Goal: Task Accomplishment & Management: Use online tool/utility

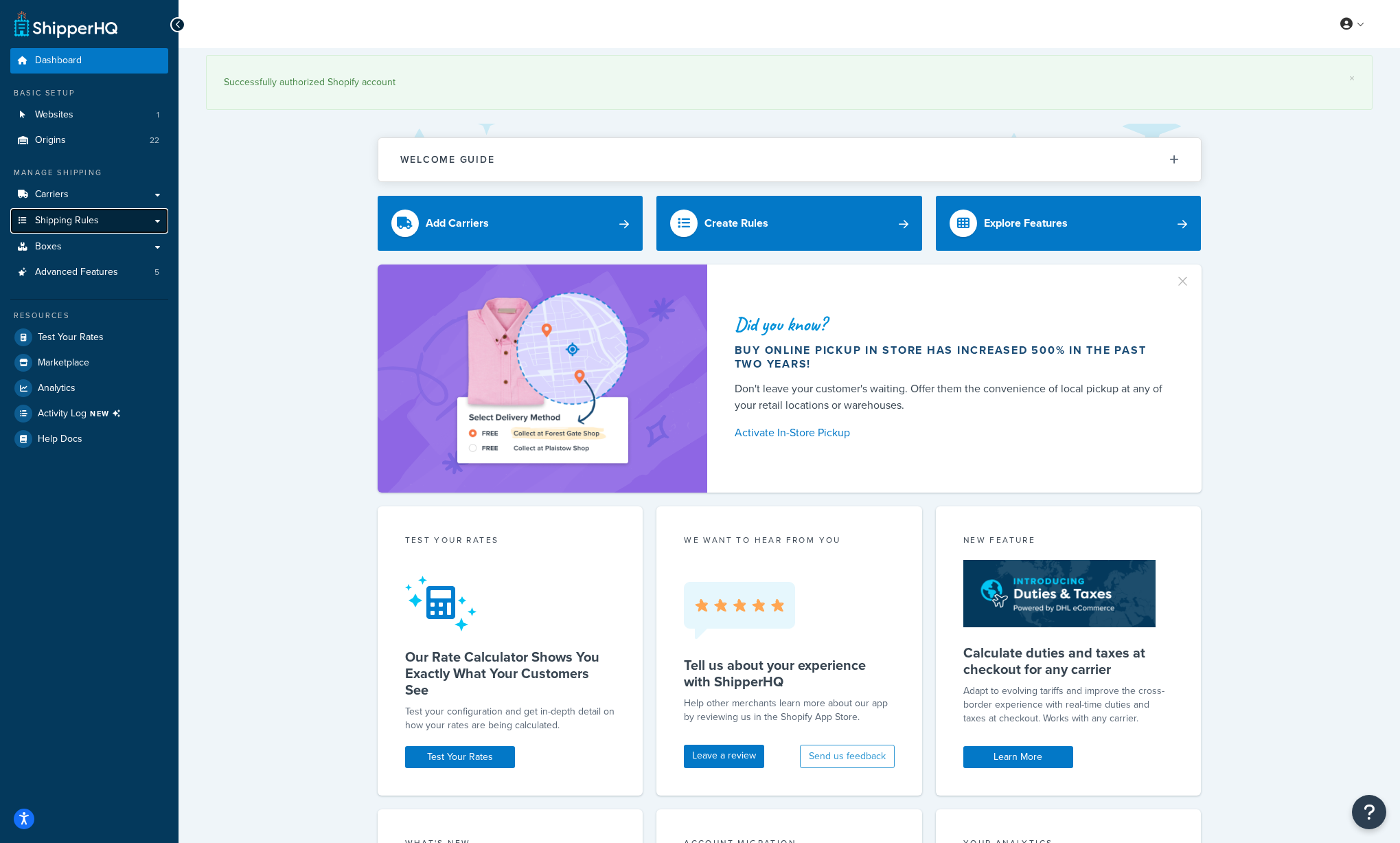
click at [87, 217] on span "Shipping Rules" at bounding box center [67, 221] width 64 height 12
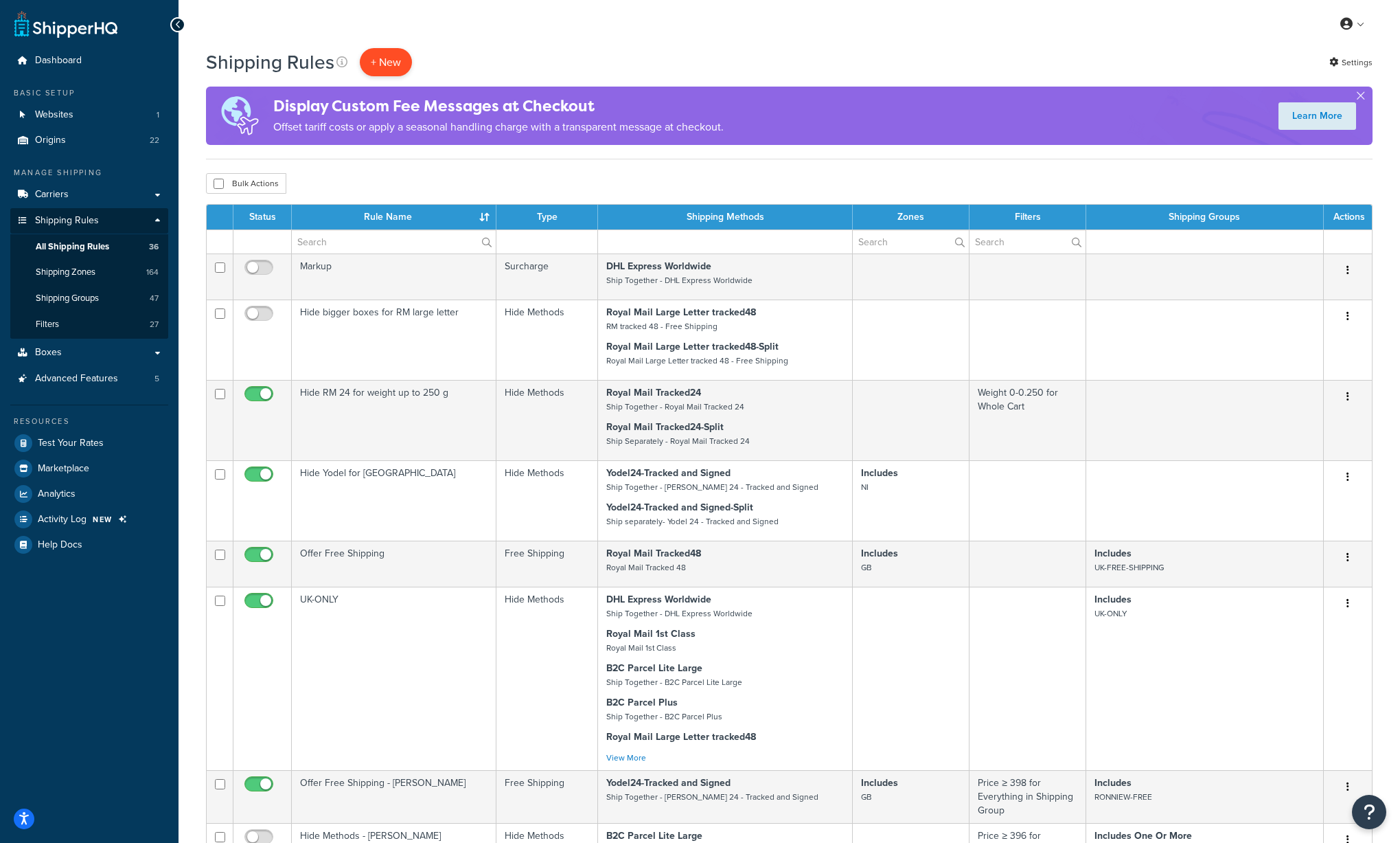
click at [388, 55] on p "+ New" at bounding box center [386, 63] width 52 height 29
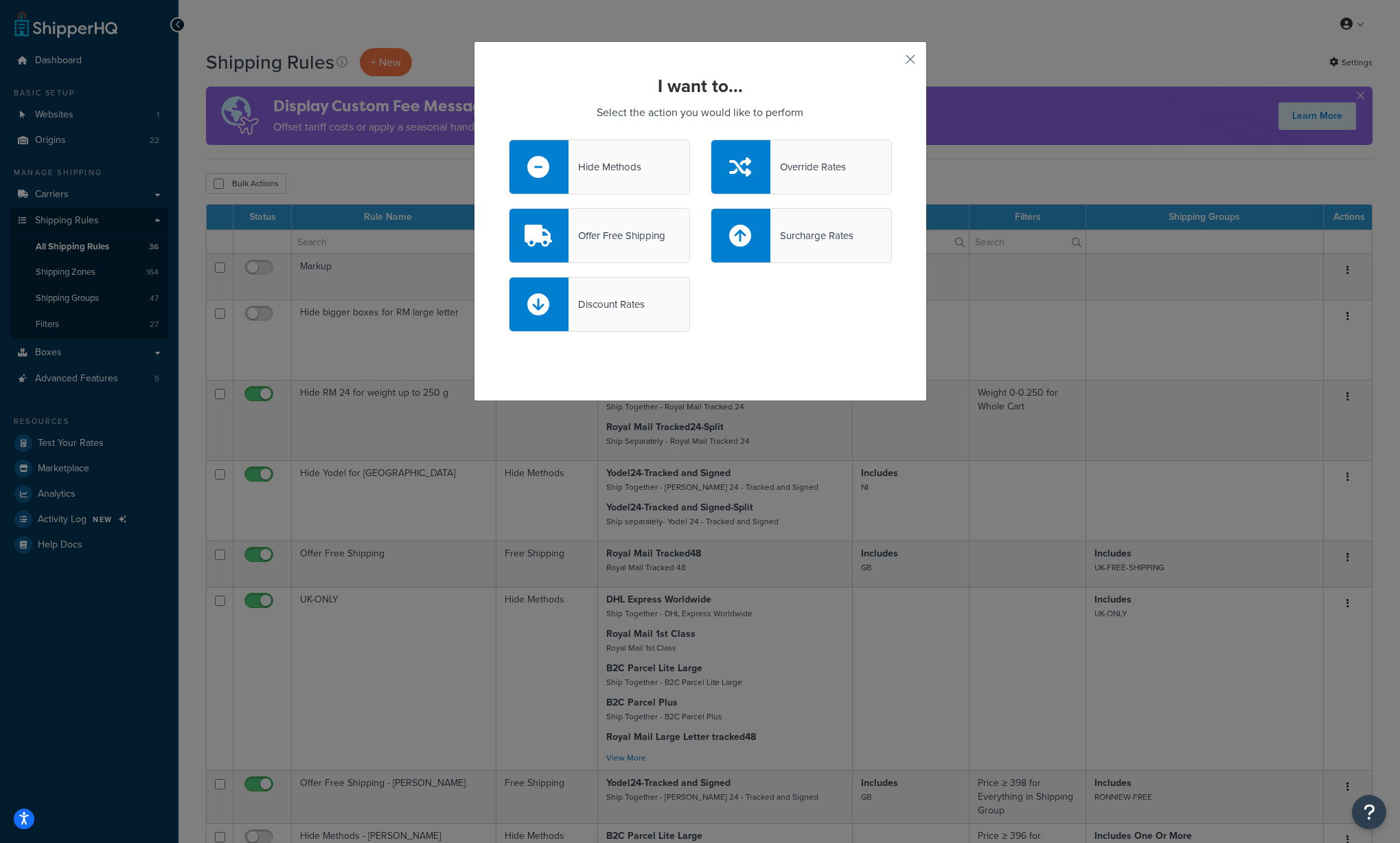
click at [824, 242] on div "Surcharge Rates" at bounding box center [812, 236] width 83 height 20
click at [0, 0] on input "Surcharge Rates" at bounding box center [0, 0] width 0 height 0
select select "CART"
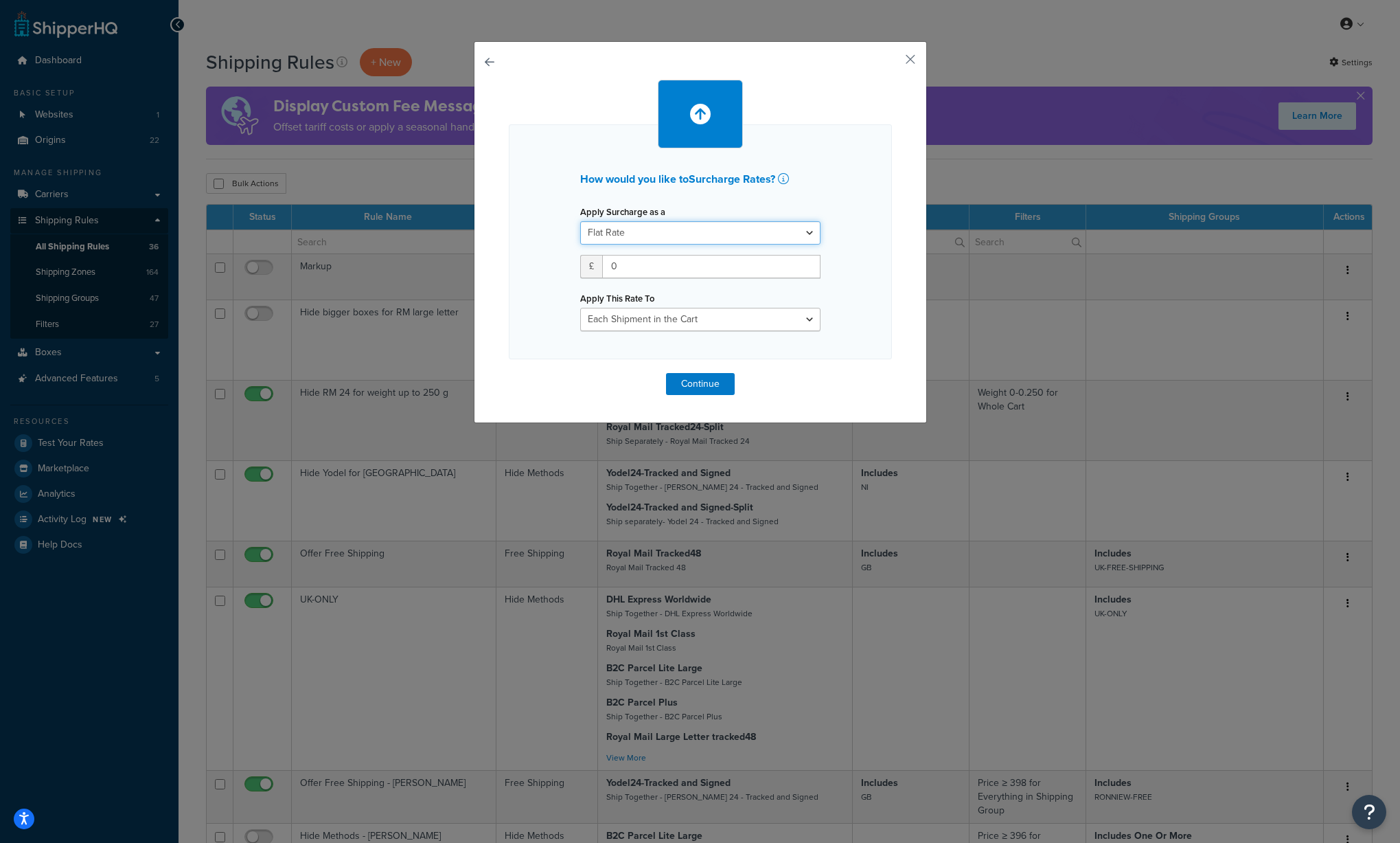
click at [816, 230] on select "Flat Rate Percentage Flat Rate & Percentage" at bounding box center [700, 233] width 240 height 23
click at [580, 221] on select "Flat Rate Percentage Flat Rate & Percentage" at bounding box center [700, 233] width 240 height 23
click at [732, 315] on select "Entire Cart Each Shipment in the Cart Each Origin in the Cart Each Shipping Gro…" at bounding box center [700, 320] width 240 height 23
click at [661, 265] on input "0" at bounding box center [711, 266] width 219 height 23
drag, startPoint x: 661, startPoint y: 265, endPoint x: 593, endPoint y: 263, distance: 68.0
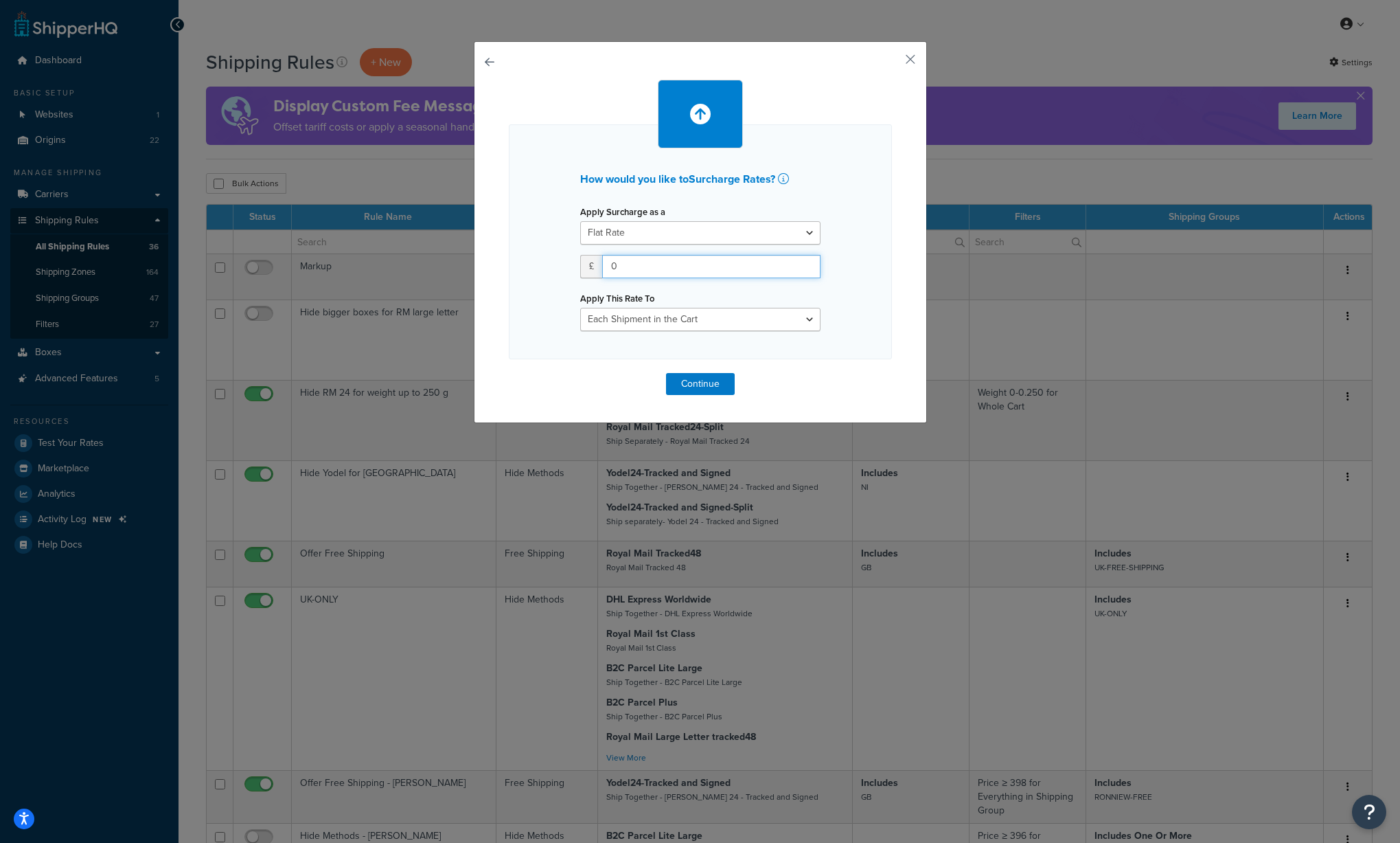
click at [593, 263] on div "£ 0" at bounding box center [700, 266] width 240 height 23
type input "10"
click at [811, 317] on select "Entire Cart Each Shipment in the Cart Each Origin in the Cart Each Shipping Gro…" at bounding box center [700, 320] width 240 height 23
click at [892, 63] on button "button" at bounding box center [890, 64] width 4 height 4
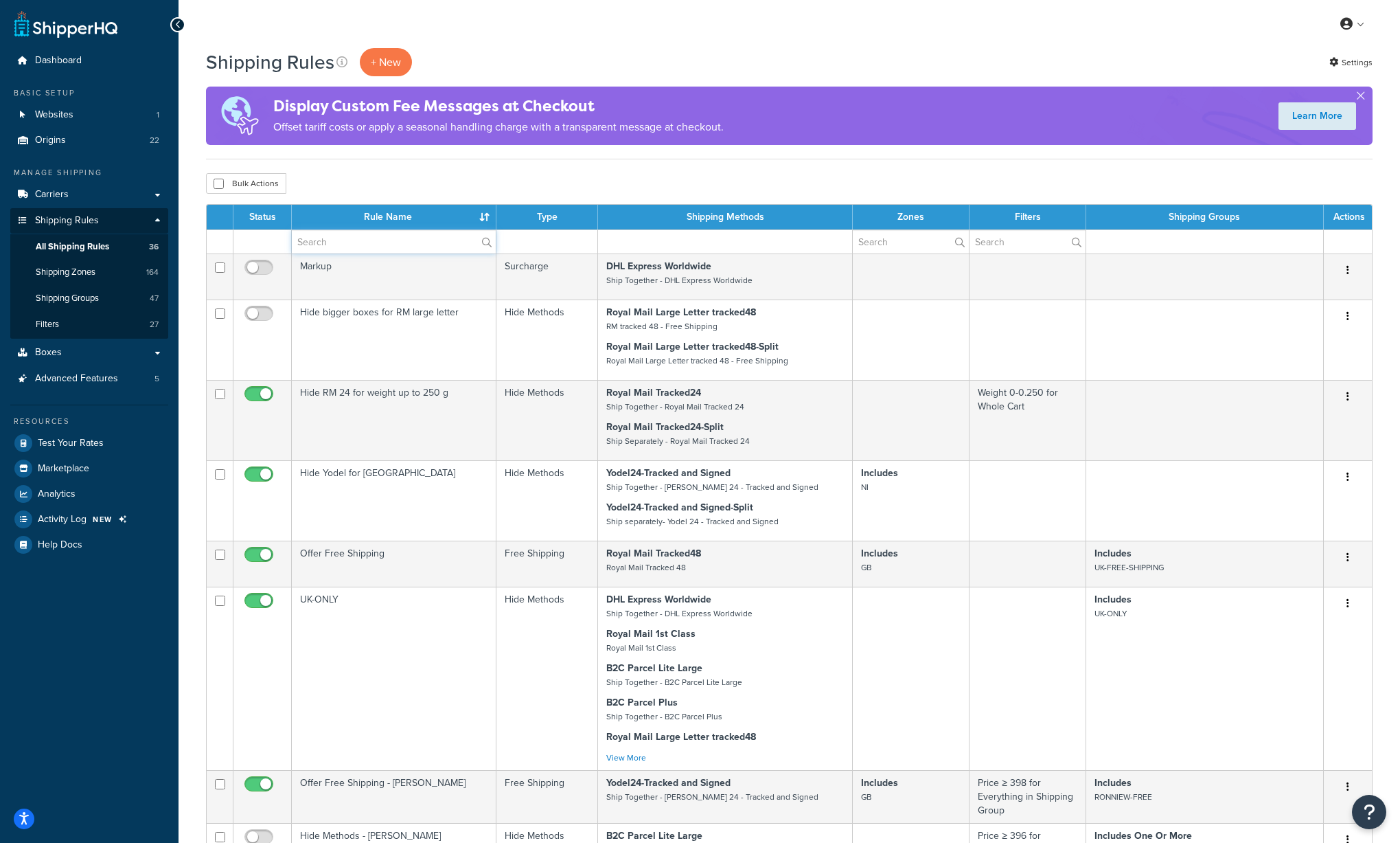
click at [405, 243] on input "text" at bounding box center [394, 242] width 204 height 23
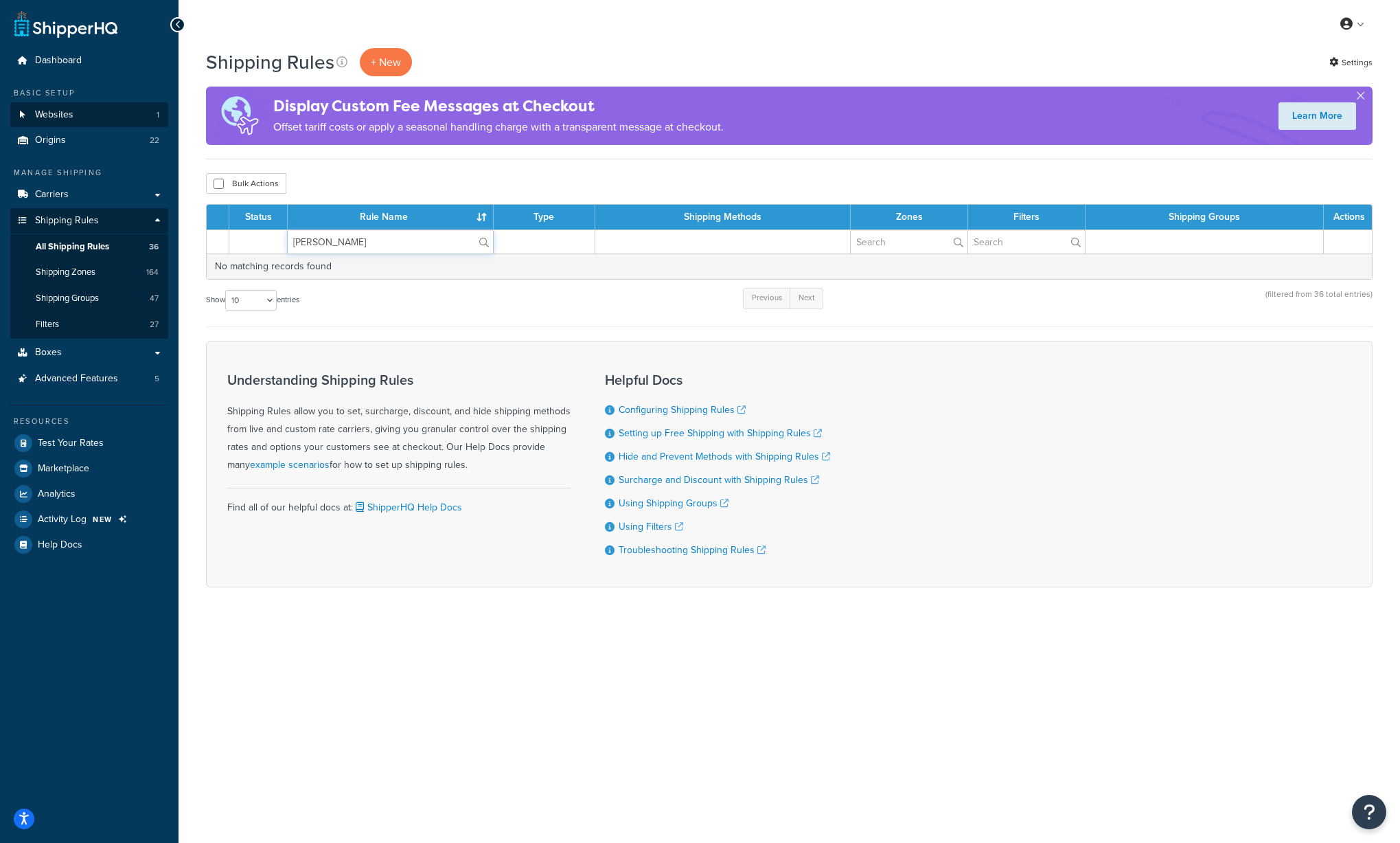
type input "roy"
click at [70, 118] on span "Websites" at bounding box center [54, 114] width 38 height 12
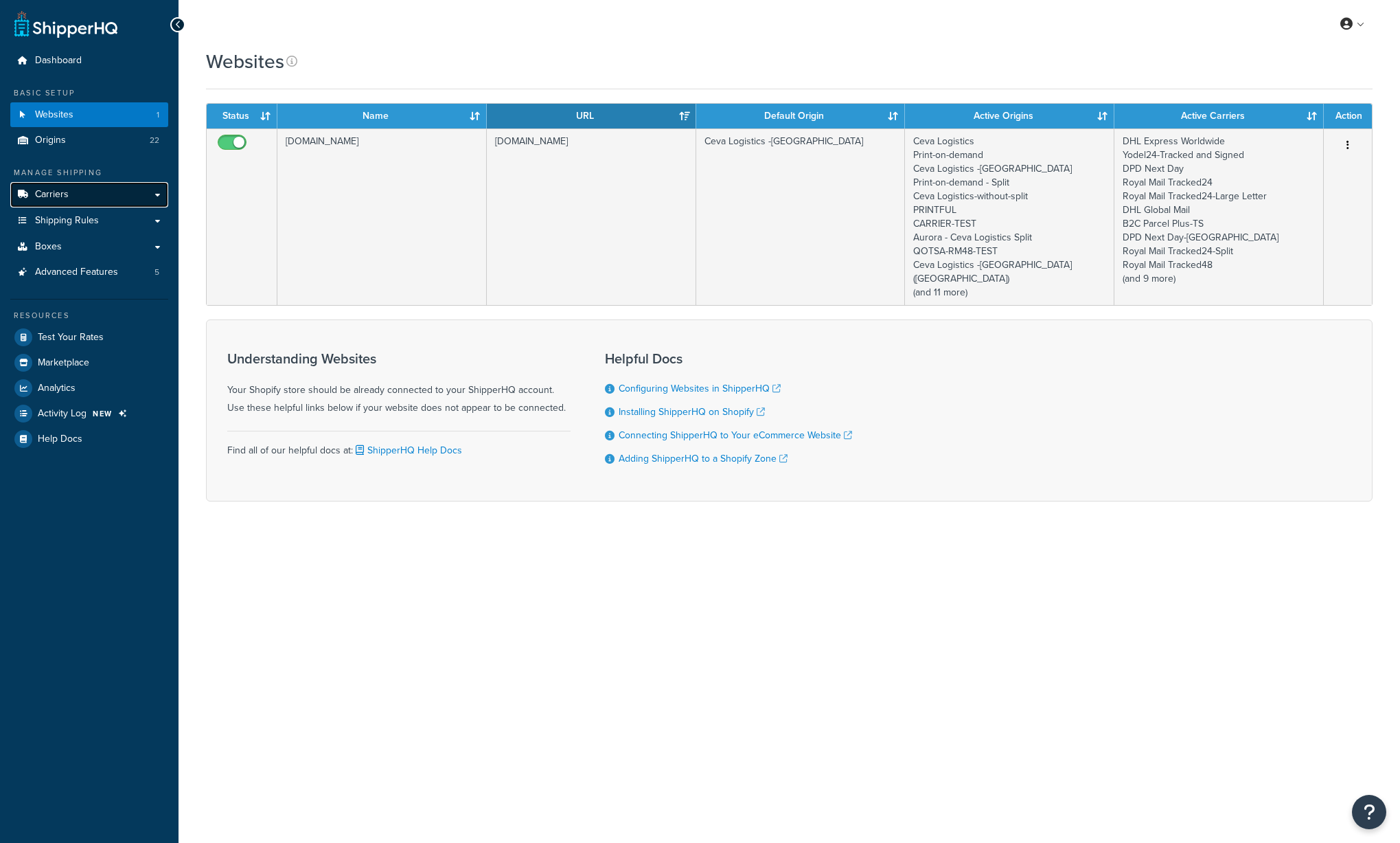
click at [53, 191] on span "Carriers" at bounding box center [52, 194] width 34 height 12
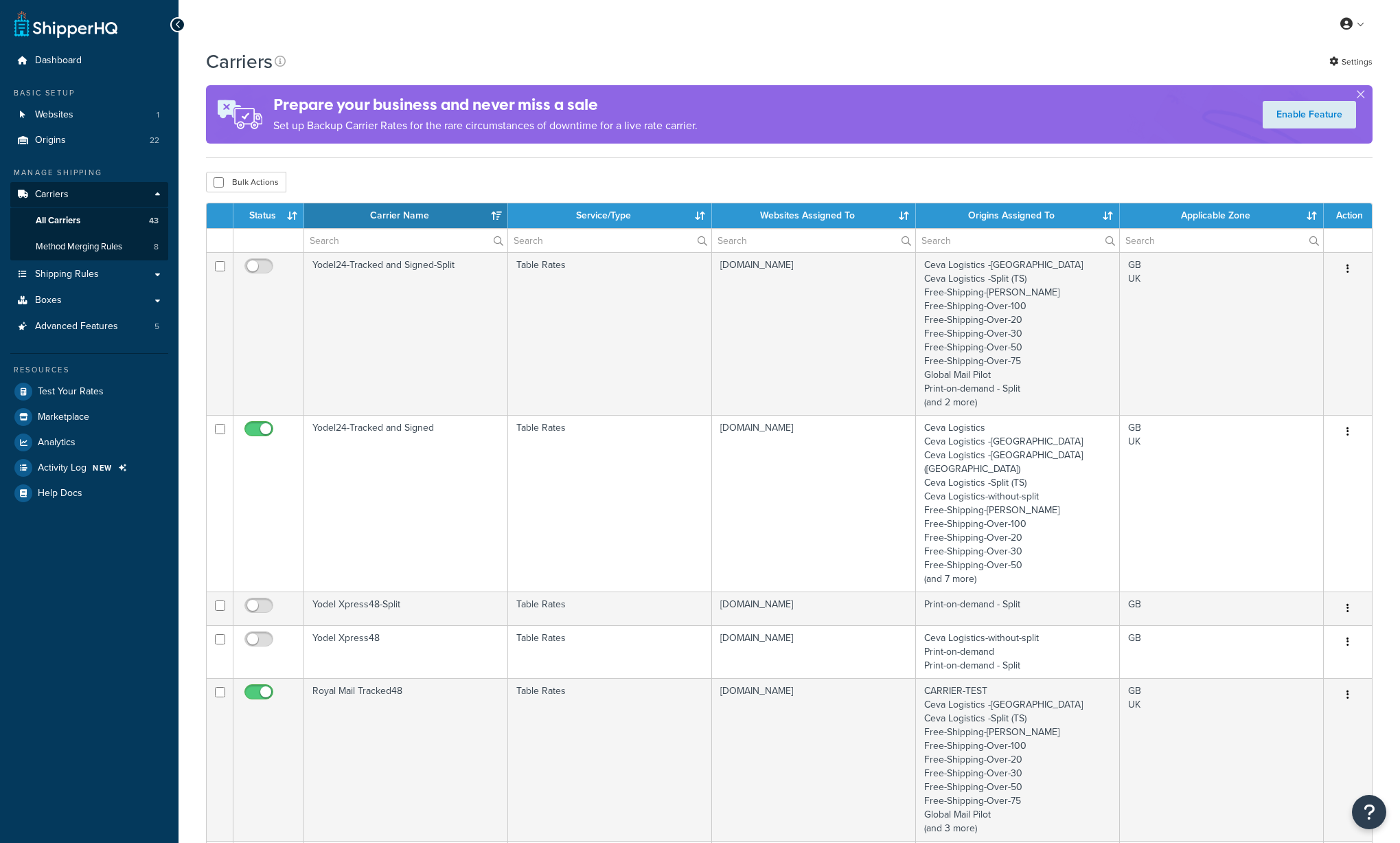
select select "15"
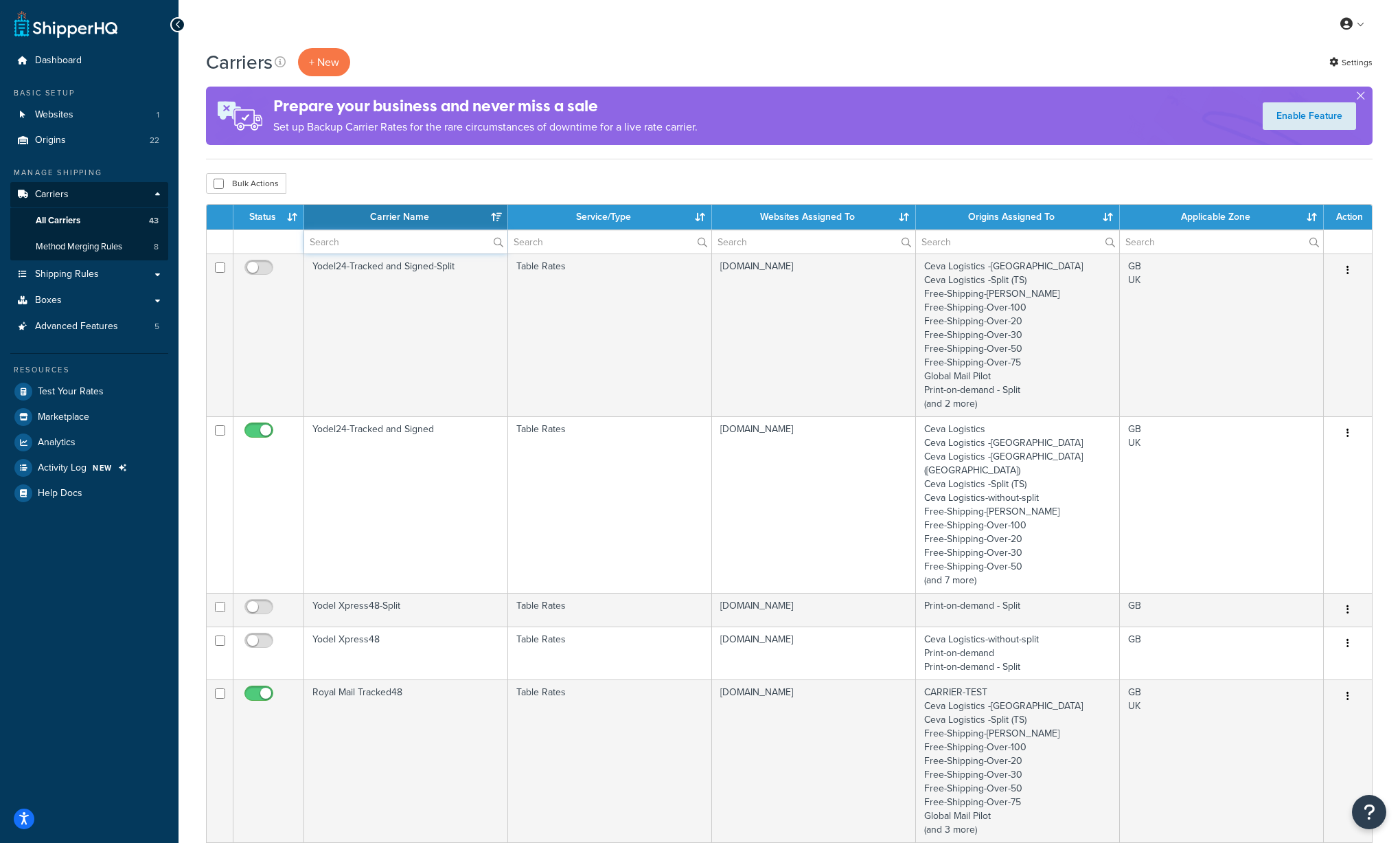
click at [398, 241] on input "text" at bounding box center [406, 242] width 204 height 23
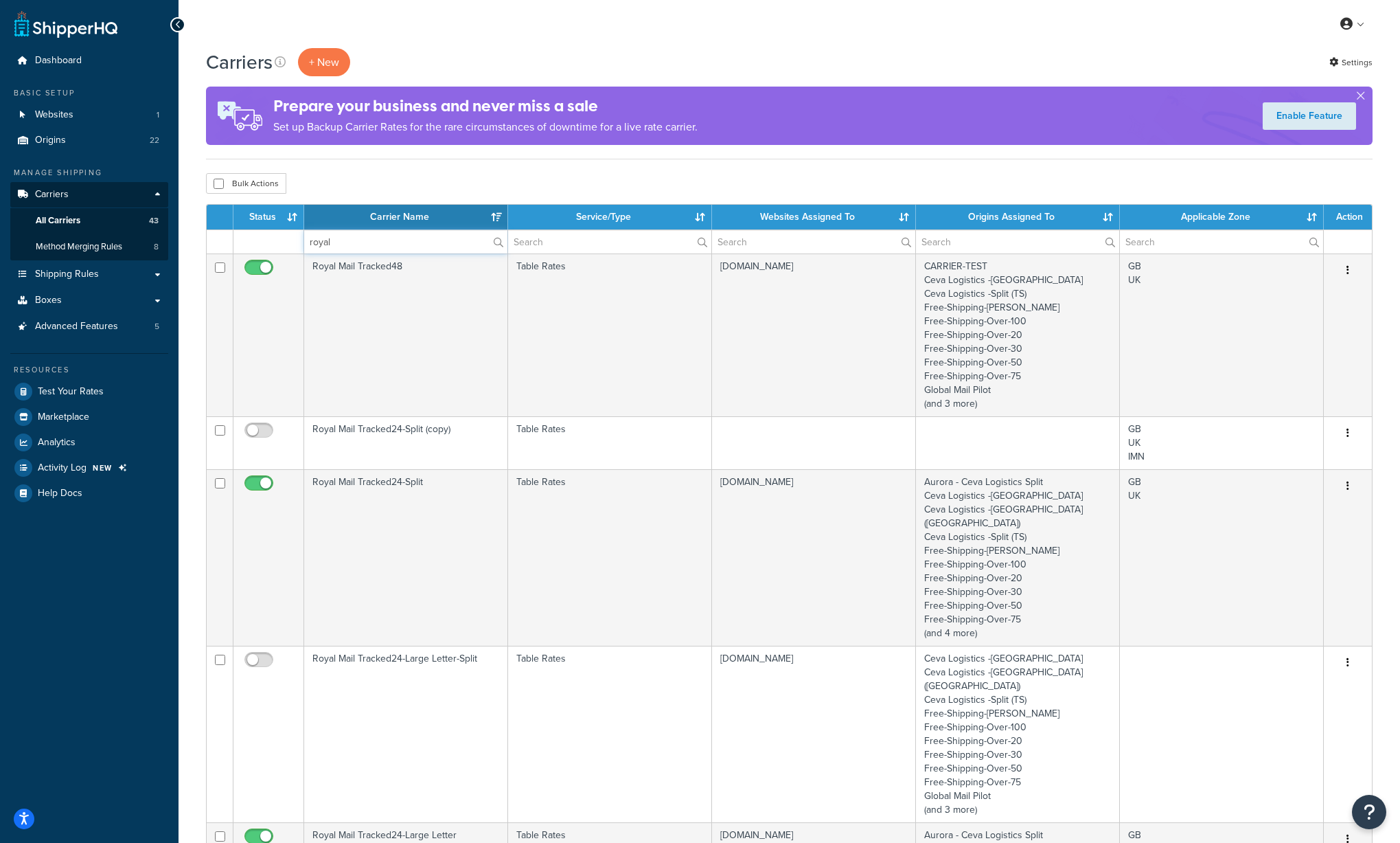
type input "royal"
click at [582, 41] on div "My Profile Billing Global Settings Contact Us Logout" at bounding box center [789, 24] width 1221 height 48
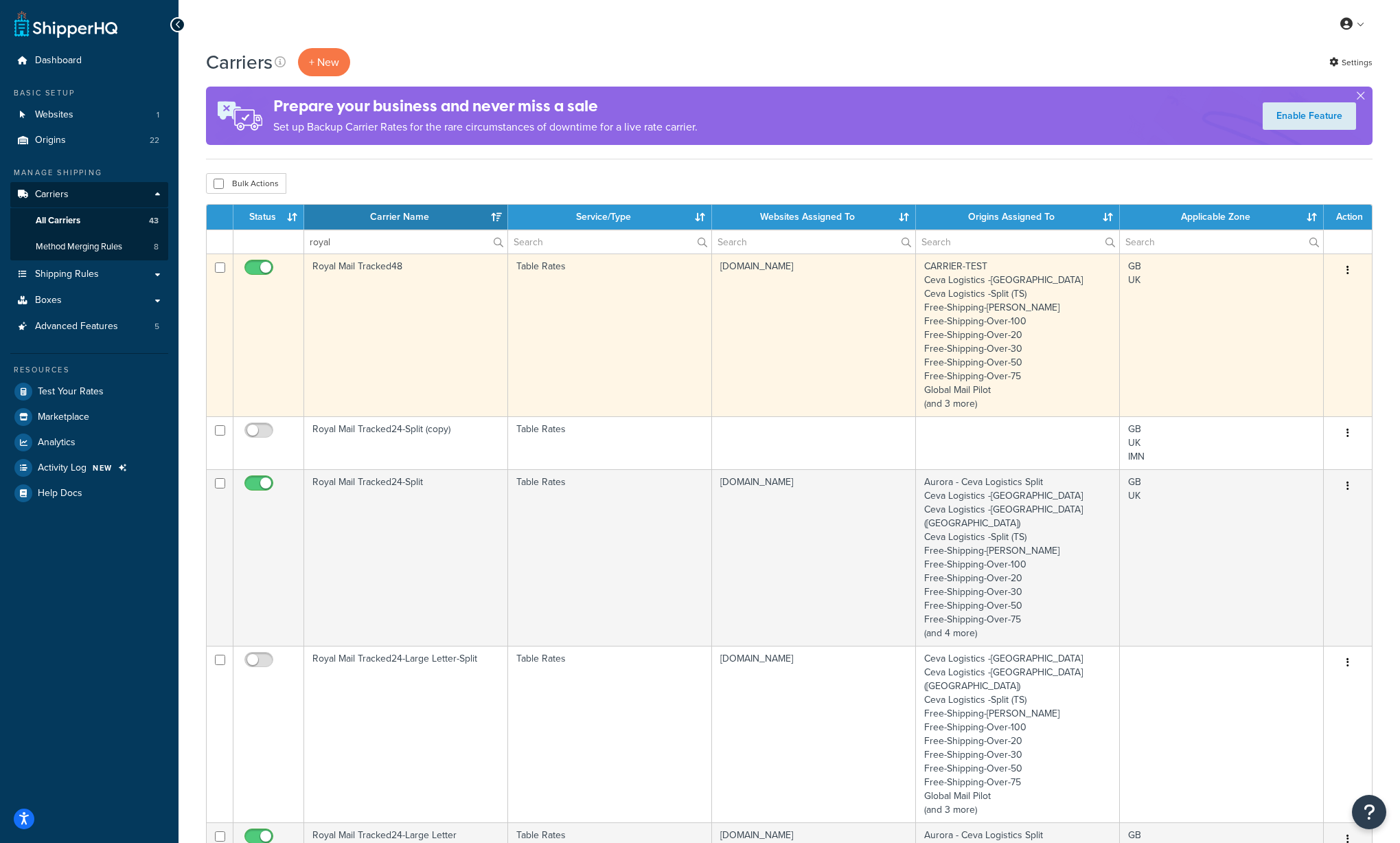
click at [436, 372] on td "Royal Mail Tracked48" at bounding box center [406, 335] width 204 height 163
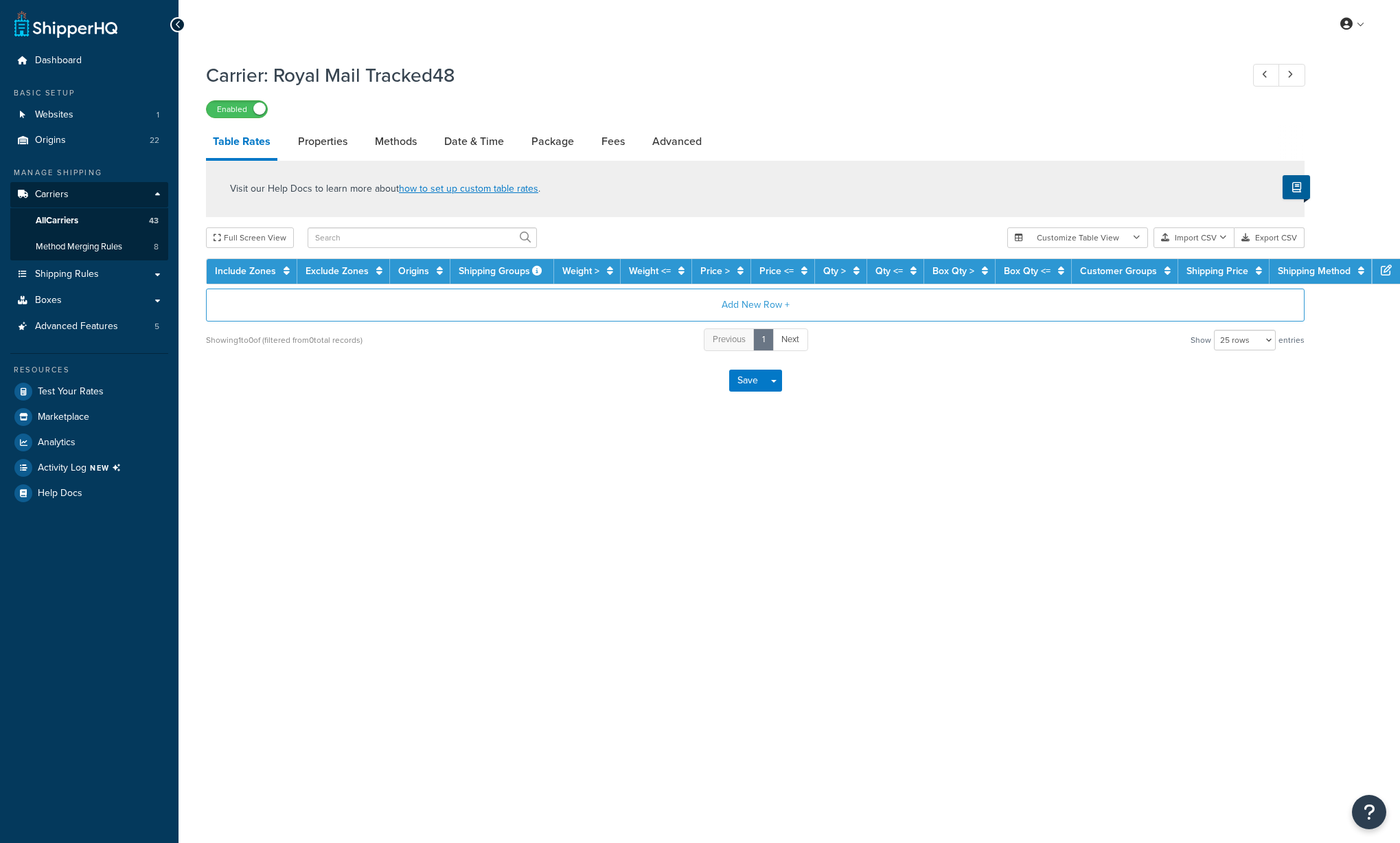
select select "25"
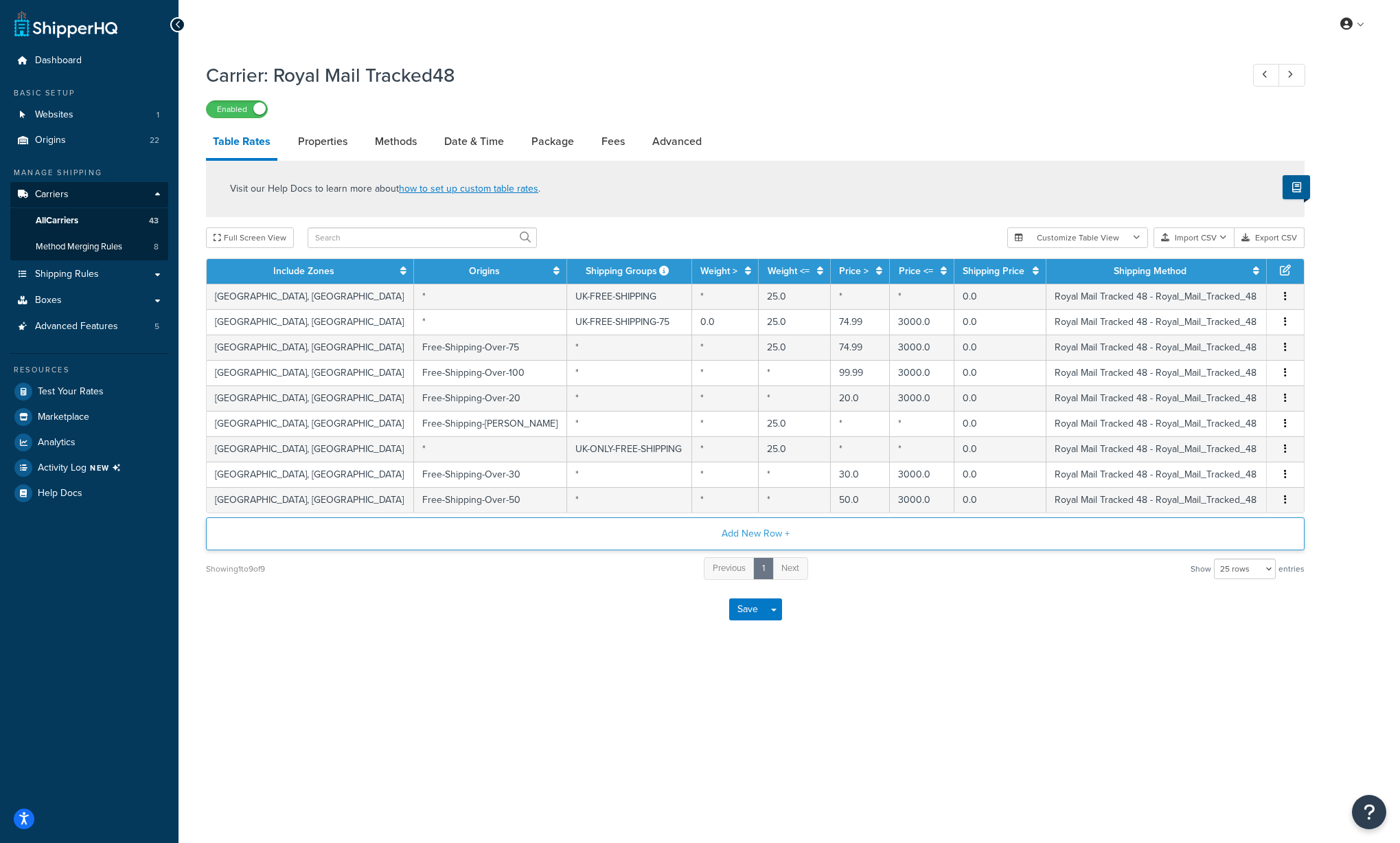
click at [778, 533] on button "Add New Row +" at bounding box center [755, 533] width 1099 height 33
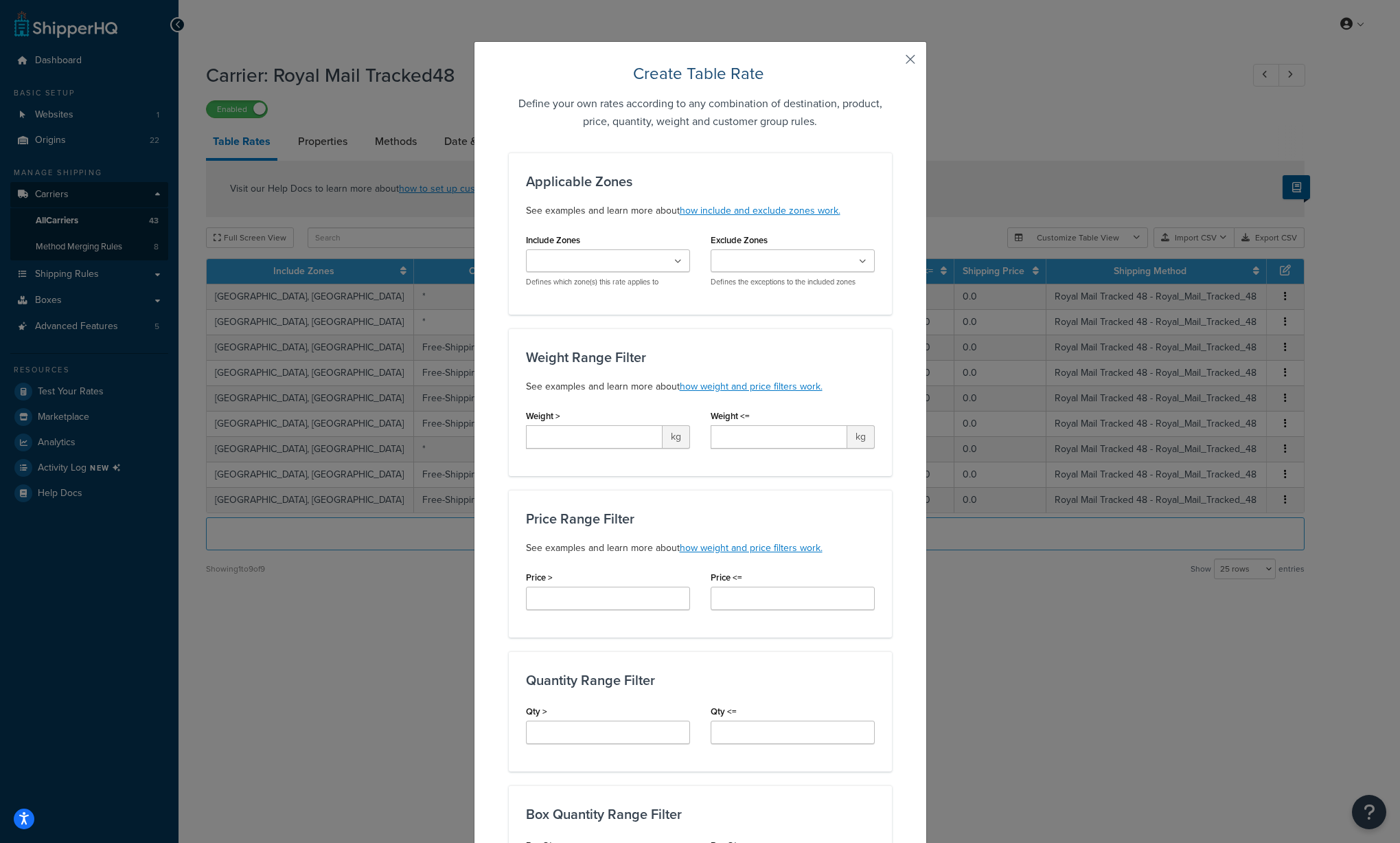
click at [892, 63] on button "button" at bounding box center [890, 64] width 4 height 4
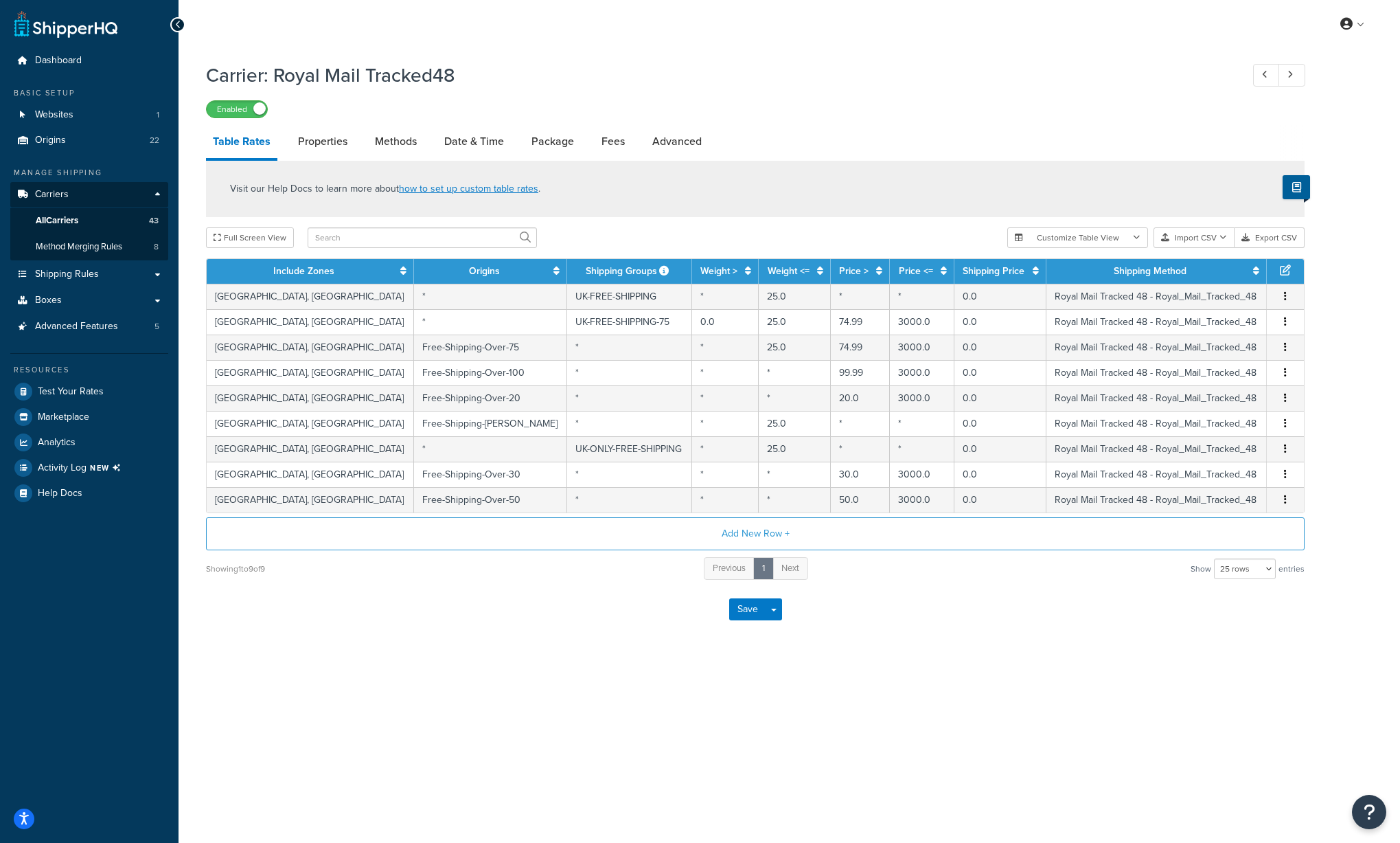
click at [993, 723] on div "My Profile Billing Global Settings Contact Us Logout Carrier: Royal Mail Tracke…" at bounding box center [789, 422] width 1221 height 843
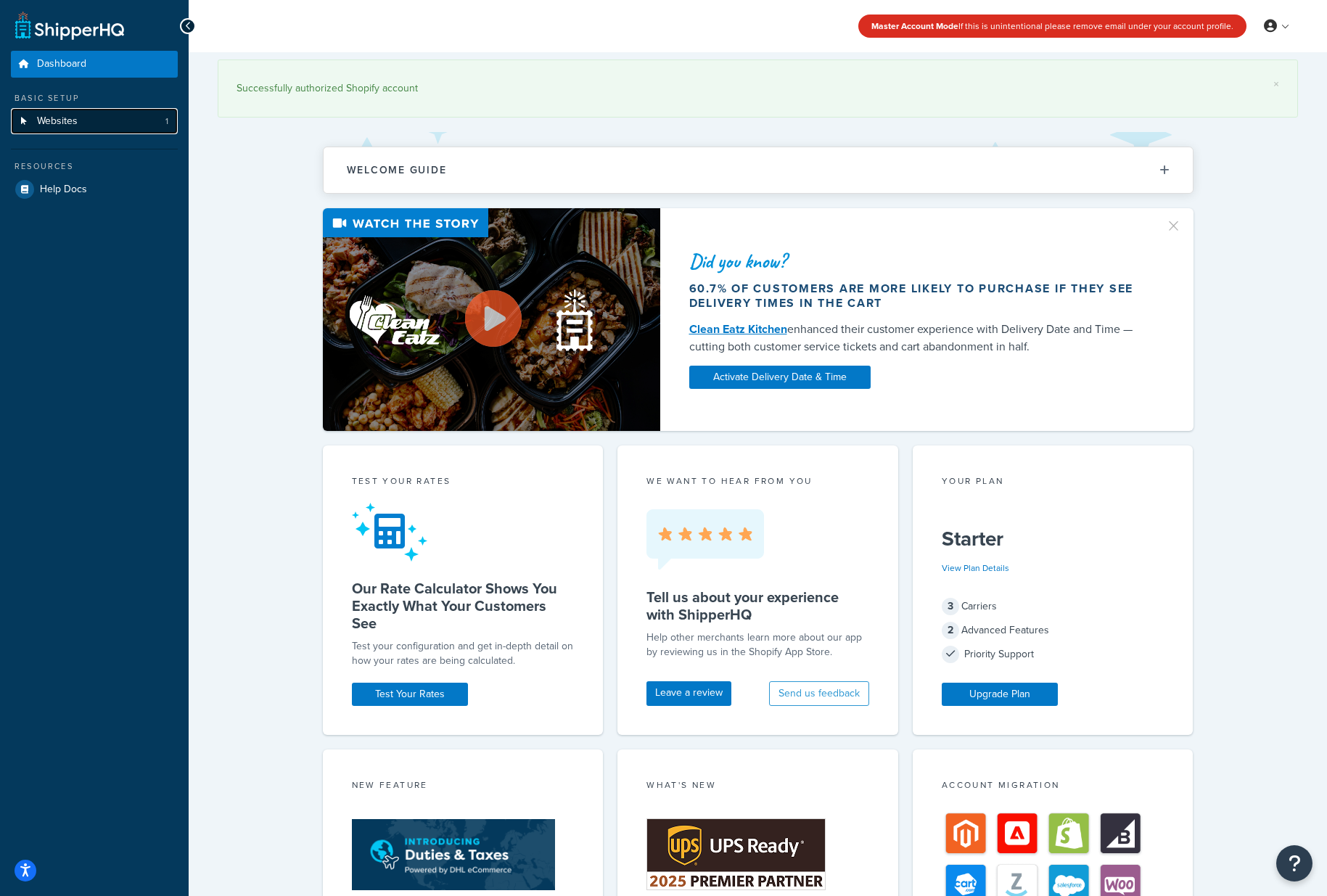
click at [83, 123] on link "Websites 1" at bounding box center [94, 122] width 167 height 26
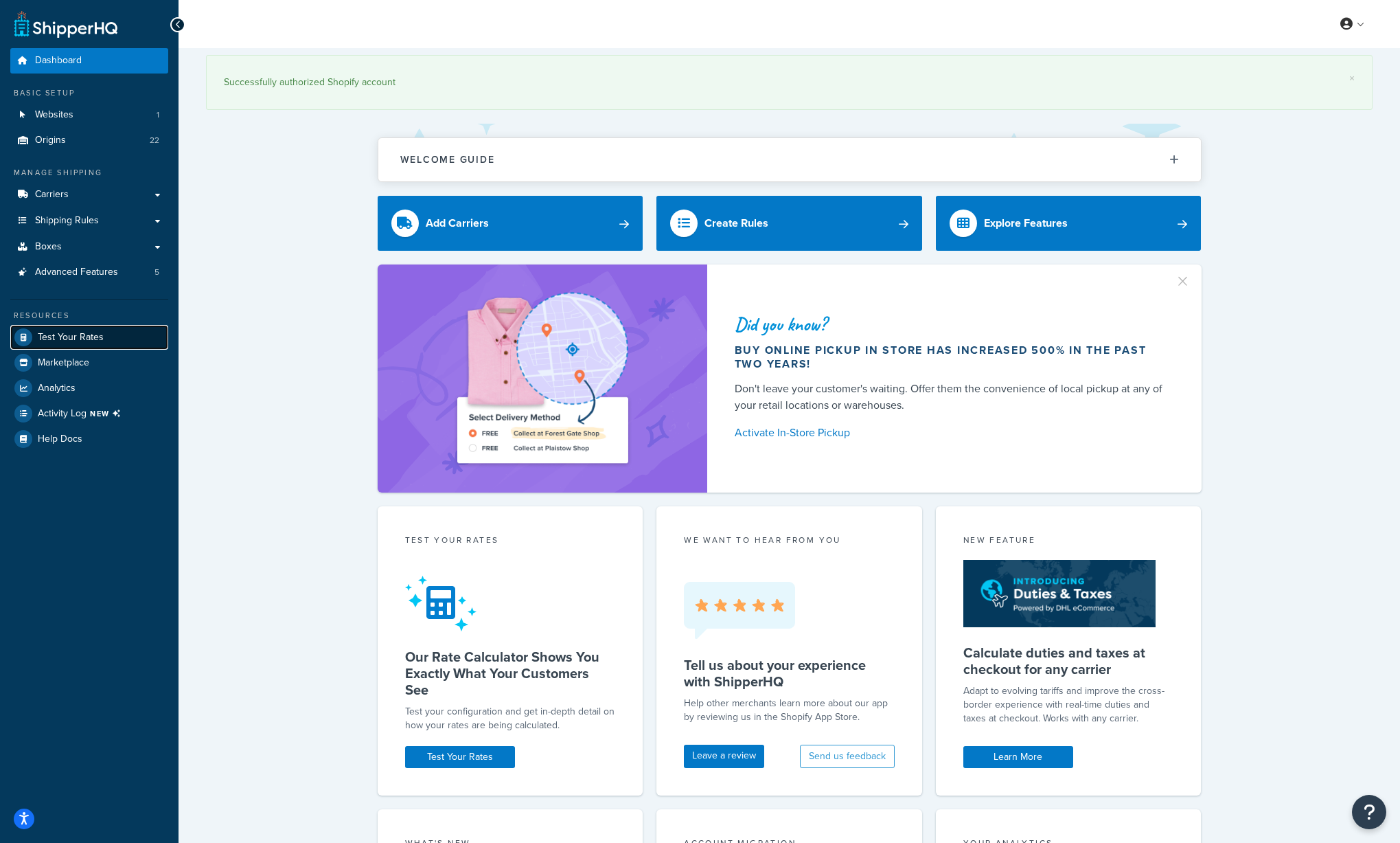
click at [78, 338] on span "Test Your Rates" at bounding box center [71, 337] width 66 height 12
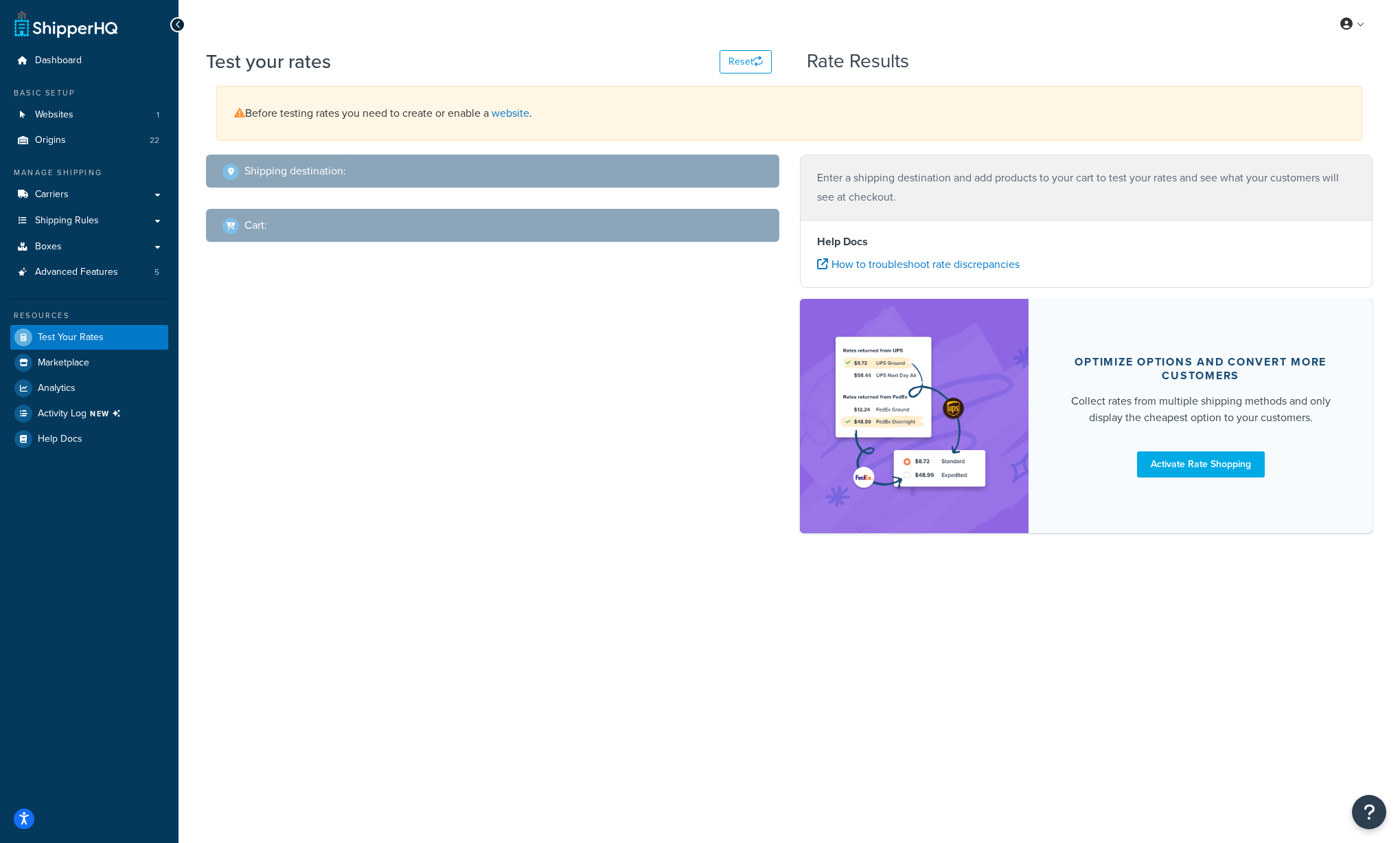
select select "[GEOGRAPHIC_DATA]"
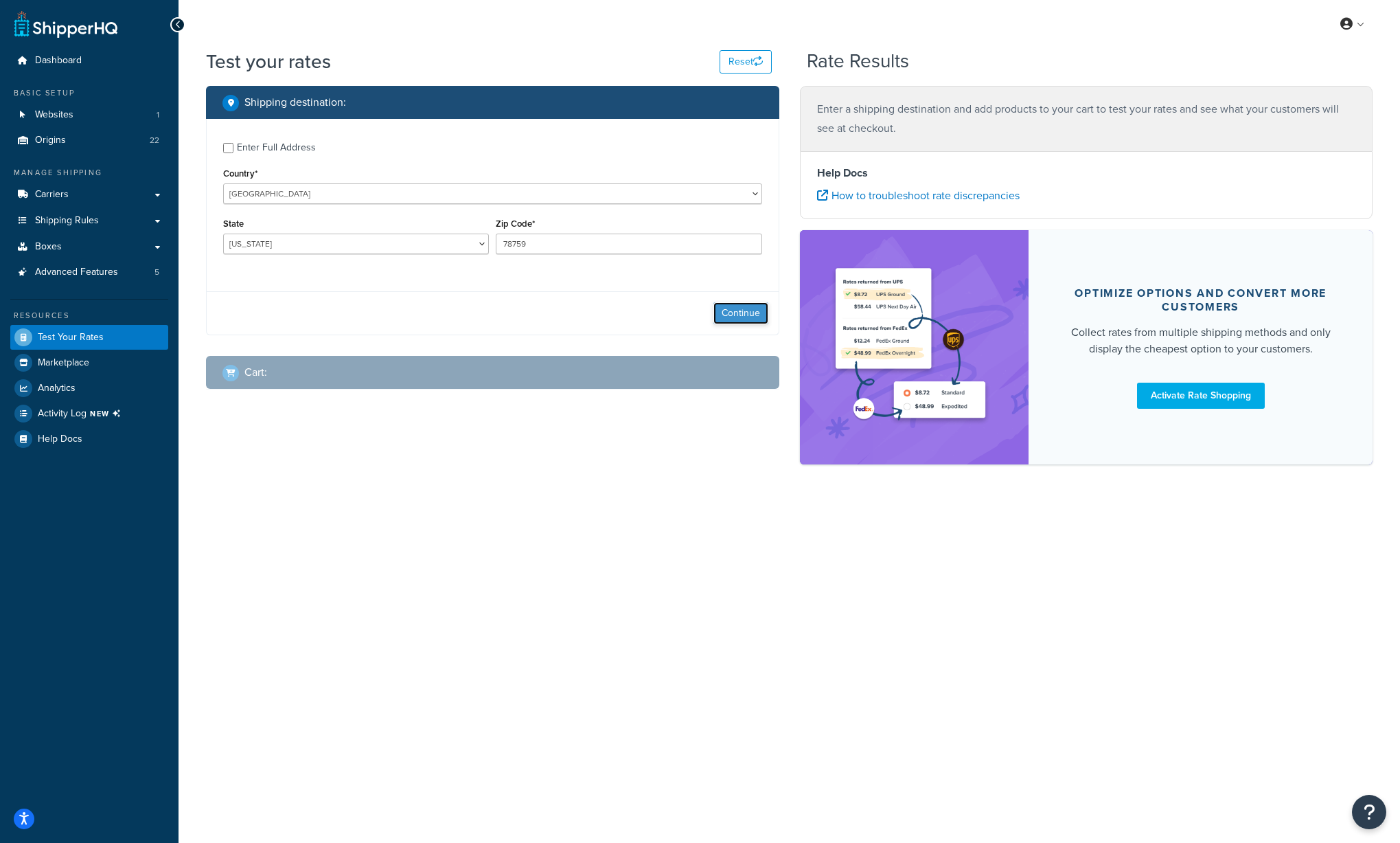
click at [747, 315] on button "Continue" at bounding box center [741, 313] width 55 height 22
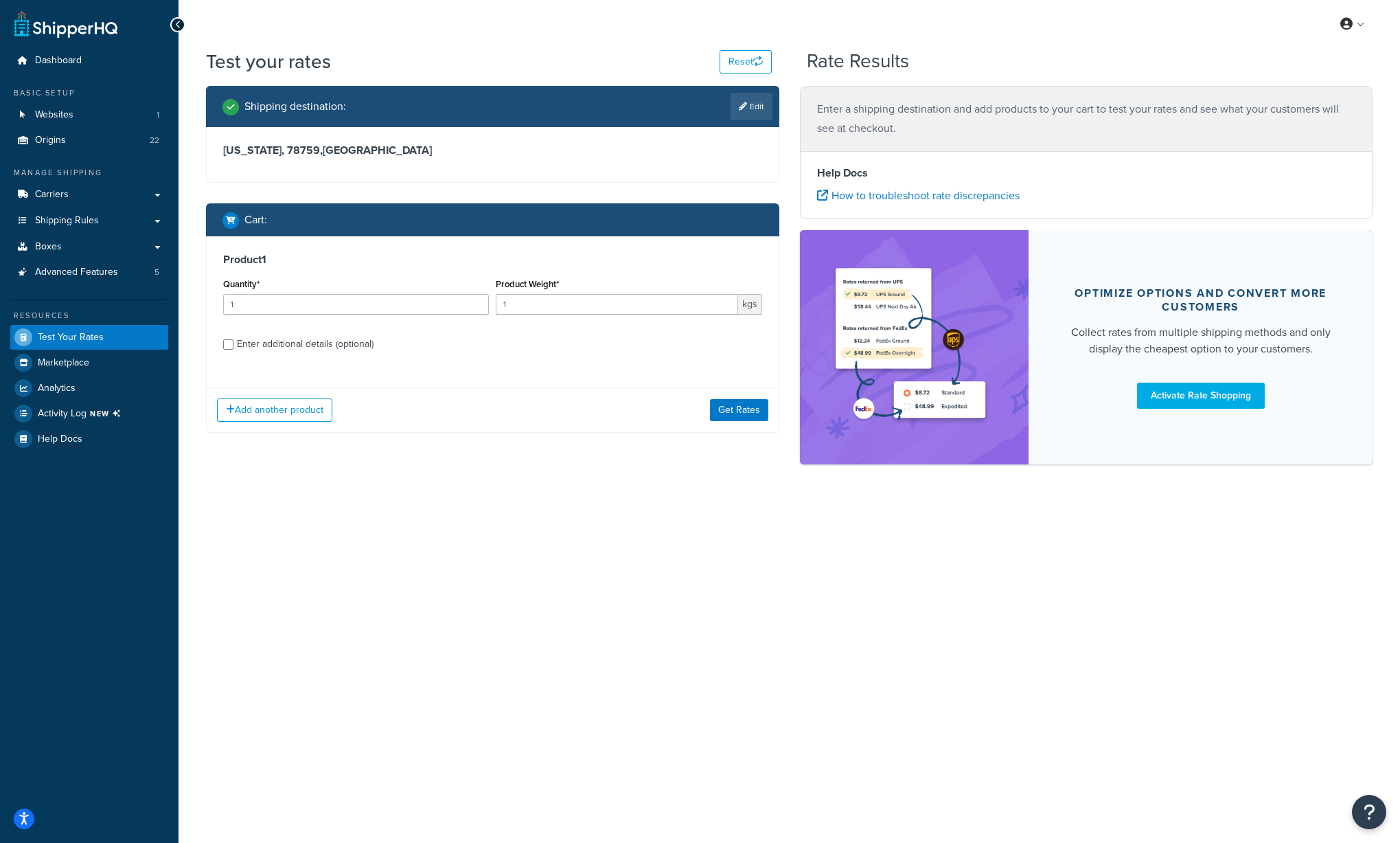
click at [275, 343] on div "Enter additional details (optional)" at bounding box center [304, 345] width 137 height 20
click at [233, 343] on input "Enter additional details (optional)" at bounding box center [229, 345] width 11 height 11
checkbox input "true"
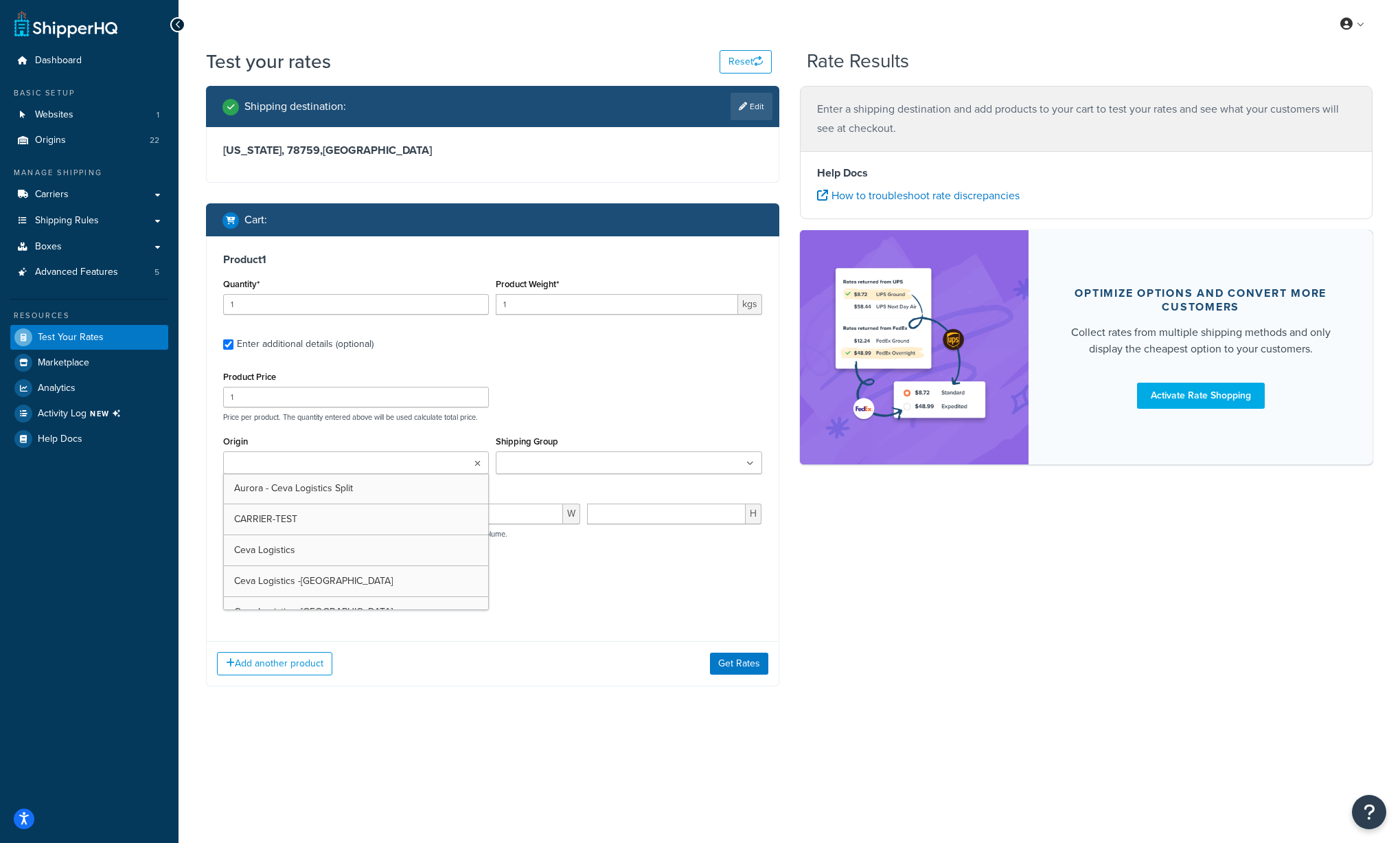
click at [330, 464] on input "Origin" at bounding box center [288, 463] width 121 height 15
click at [634, 639] on div "Product 1 Quantity* 1 Product Weight* 1 kgs Enter additional details (optional)…" at bounding box center [493, 463] width 573 height 454
click at [736, 659] on button "Get Rates" at bounding box center [738, 666] width 58 height 22
